Goal: Check status: Check status

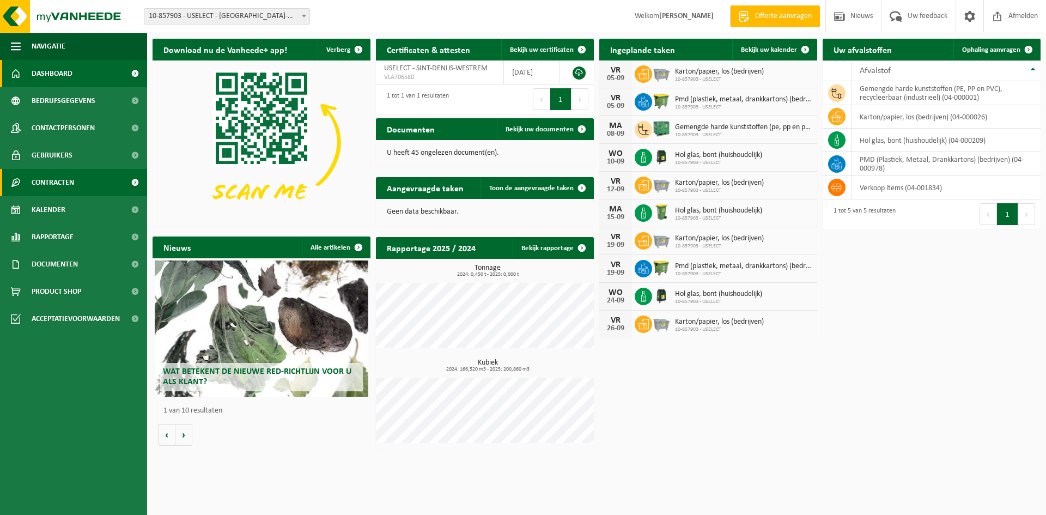
click at [44, 192] on span "Contracten" at bounding box center [53, 182] width 43 height 27
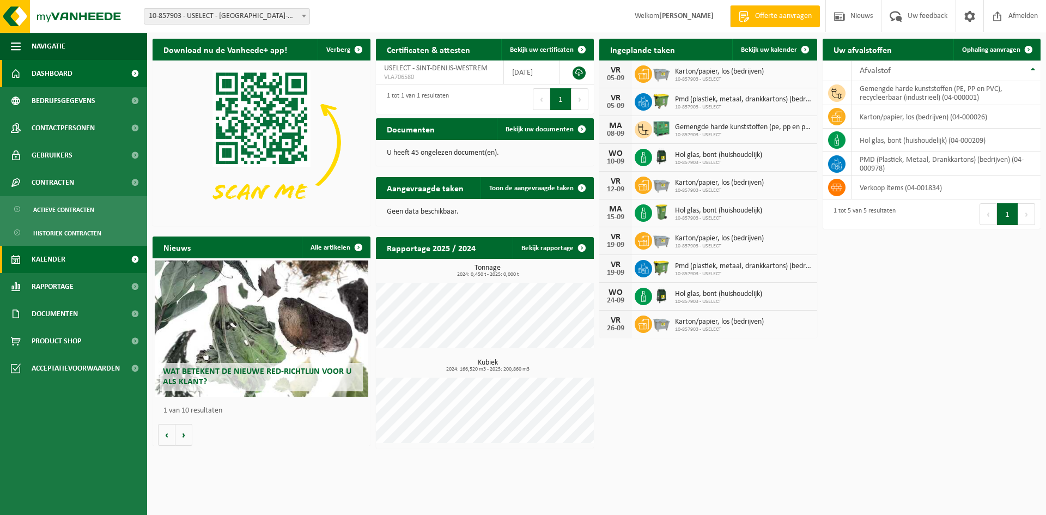
click at [52, 251] on span "Kalender" at bounding box center [49, 259] width 34 height 27
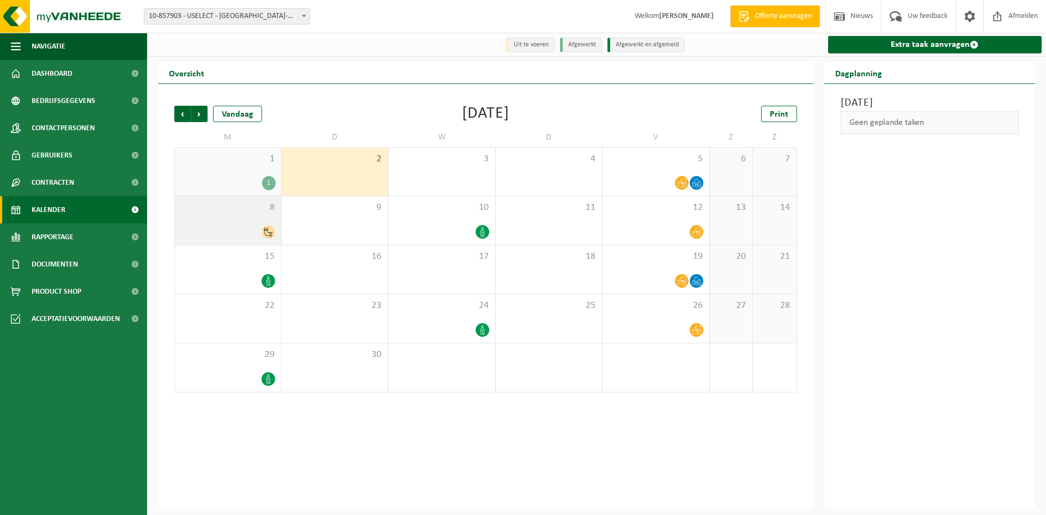
click at [269, 233] on icon at bounding box center [268, 231] width 9 height 9
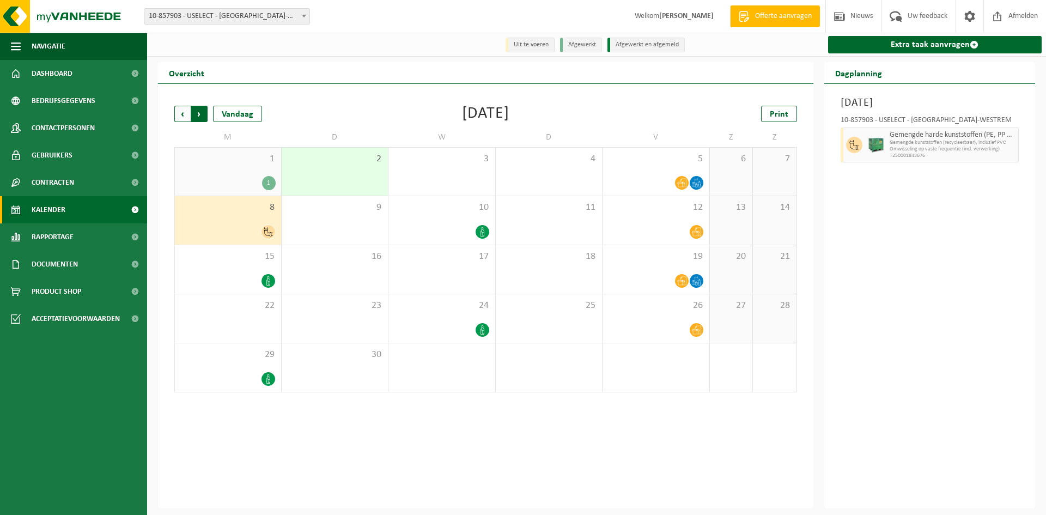
click at [179, 114] on span "Vorige" at bounding box center [182, 114] width 16 height 16
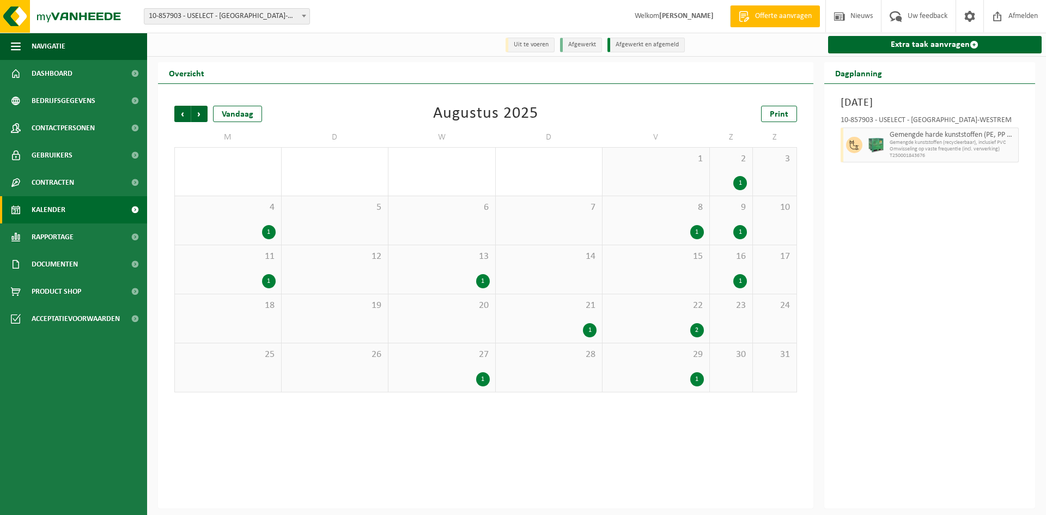
click at [267, 233] on div "1" at bounding box center [269, 232] width 14 height 14
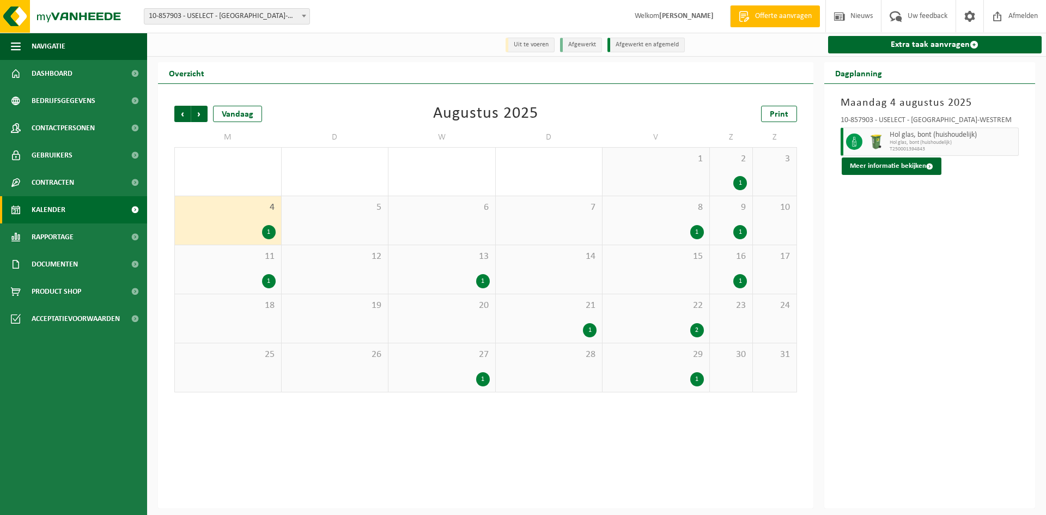
click at [268, 277] on div "1" at bounding box center [269, 281] width 14 height 14
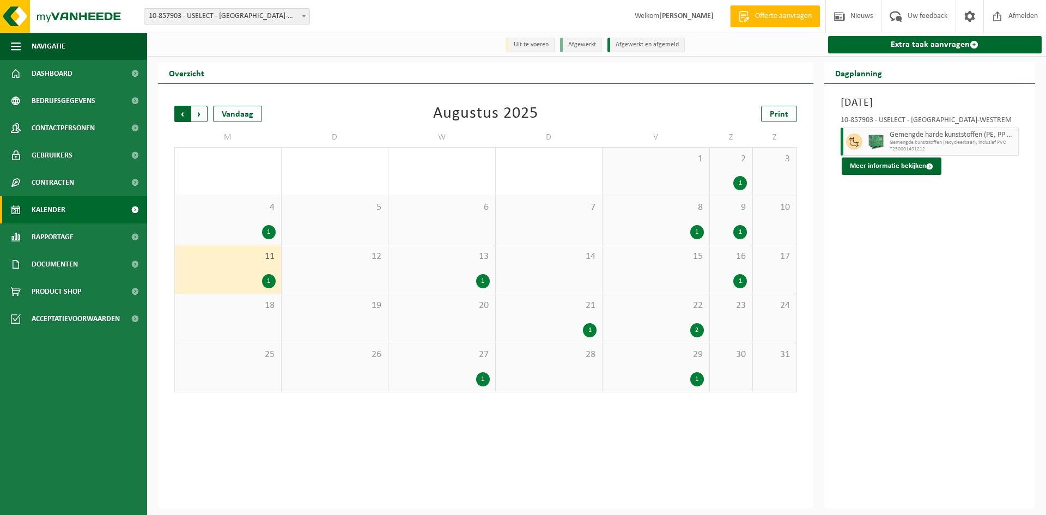
click at [203, 115] on span "Volgende" at bounding box center [199, 114] width 16 height 16
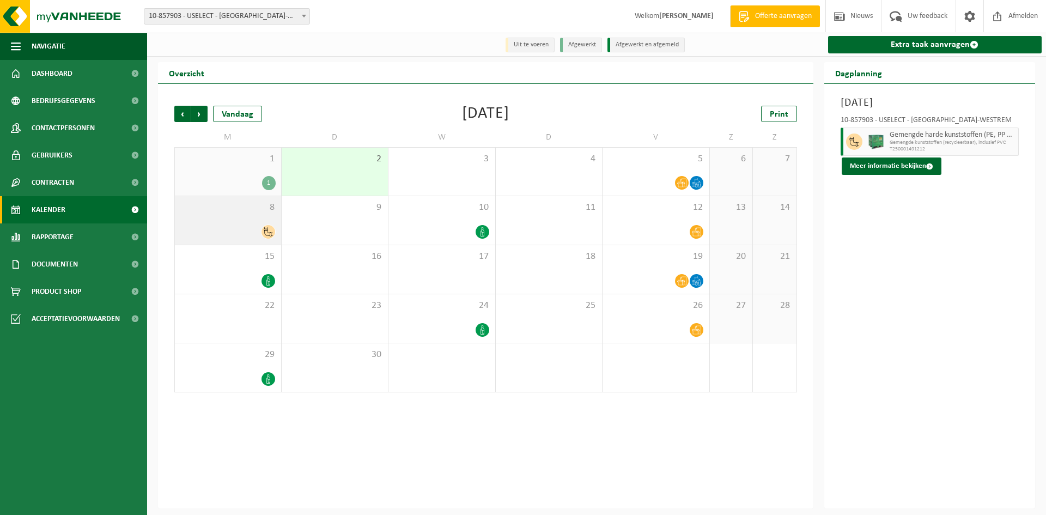
click at [270, 229] on icon at bounding box center [268, 231] width 9 height 9
